Goal: Information Seeking & Learning: Learn about a topic

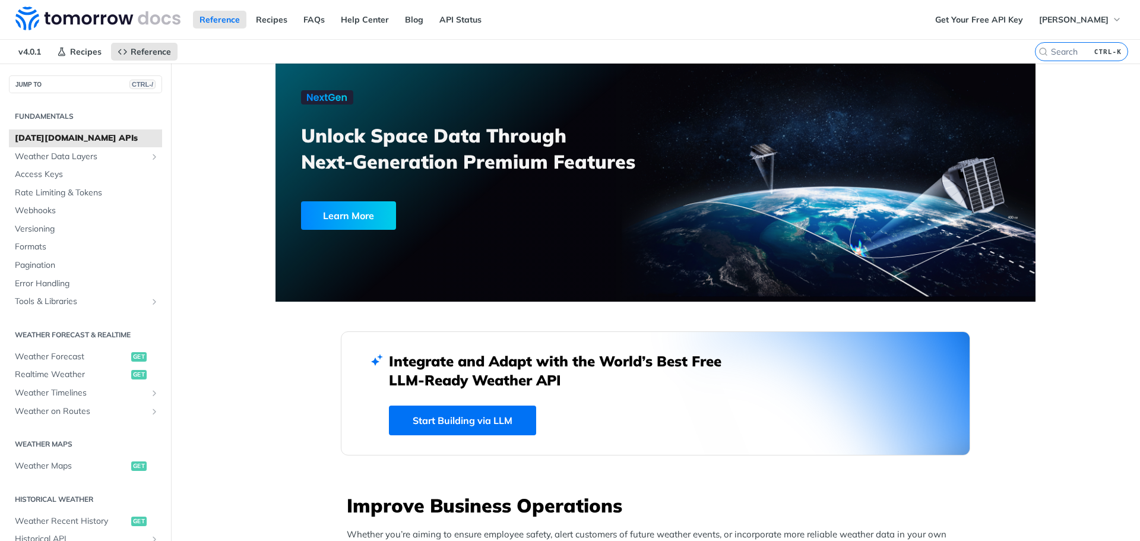
click at [59, 358] on span "Weather Forecast" at bounding box center [71, 357] width 113 height 12
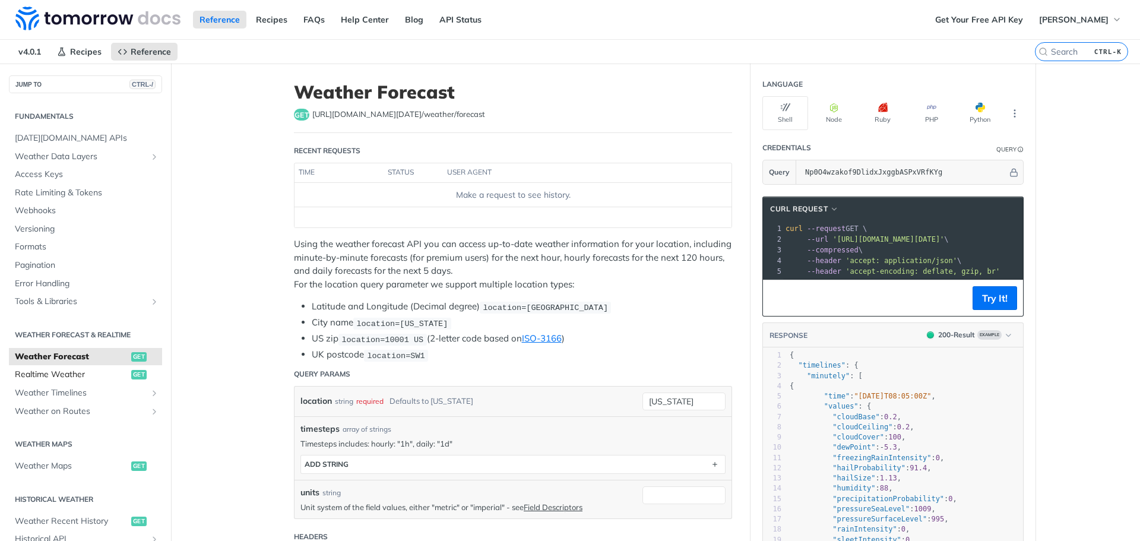
click at [58, 370] on span "Realtime Weather" at bounding box center [71, 375] width 113 height 12
